Goal: Task Accomplishment & Management: Use online tool/utility

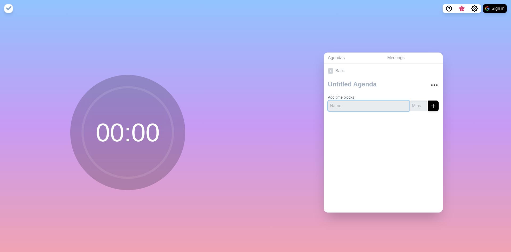
click at [346, 104] on input "text" at bounding box center [368, 105] width 81 height 11
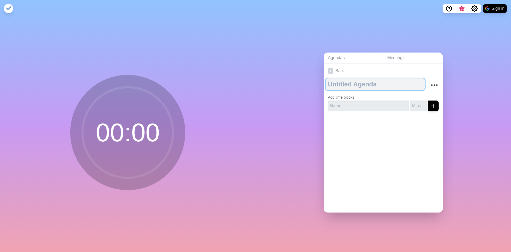
click at [342, 81] on textarea at bounding box center [375, 84] width 99 height 12
type textarea "U"
type textarea "Process [DATE]"
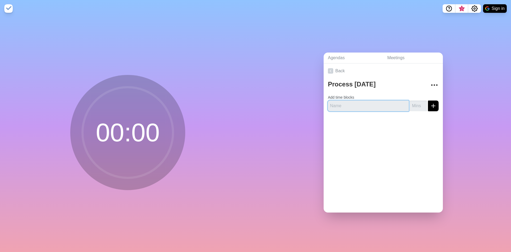
click at [356, 102] on input "text" at bounding box center [368, 105] width 81 height 11
click at [412, 102] on input "number" at bounding box center [418, 105] width 17 height 11
click at [357, 105] on input "text" at bounding box center [368, 105] width 81 height 11
type input "Go through excel"
click at [410, 106] on input "number" at bounding box center [418, 105] width 17 height 11
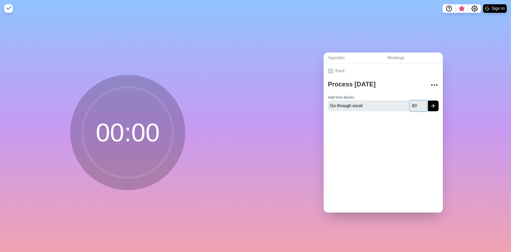
type input "60"
click at [430, 104] on icon "submit" at bounding box center [433, 105] width 6 height 6
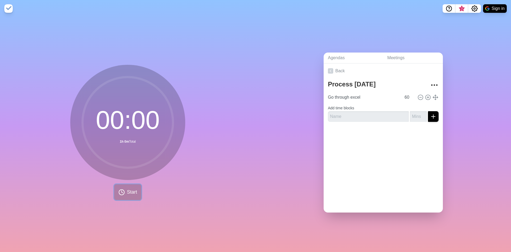
click at [121, 189] on icon at bounding box center [121, 192] width 6 height 6
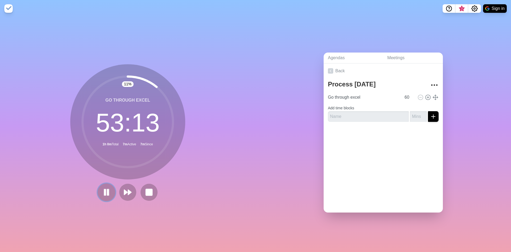
click at [102, 192] on icon at bounding box center [106, 191] width 9 height 9
click at [106, 188] on icon at bounding box center [106, 191] width 9 height 9
